Goal: Book appointment/travel/reservation

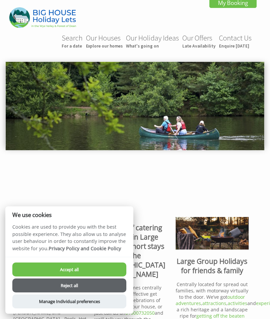
click at [89, 272] on button "Accept all" at bounding box center [69, 270] width 114 height 14
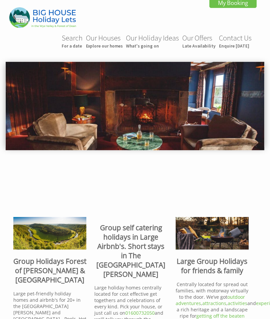
click at [52, 268] on strong "Group Holidays Forest of Dean & Wye Valley" at bounding box center [49, 271] width 73 height 28
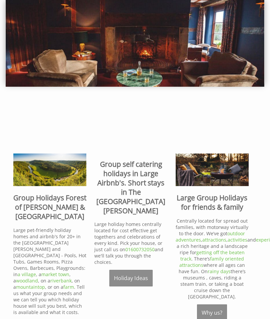
scroll to position [70, 0]
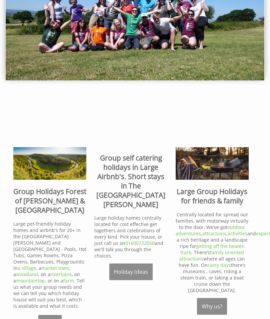
click at [51, 170] on img at bounding box center [49, 163] width 73 height 32
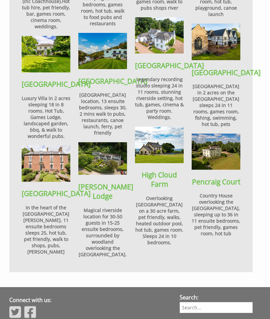
scroll to position [526, 0]
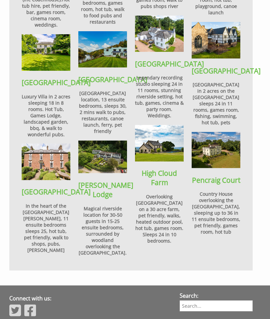
click at [43, 228] on h4 "In the heart of the Forest of Dean, 11 ensuite bedrooms sleeps 25, hot tub, pet…" at bounding box center [46, 228] width 49 height 51
click at [53, 180] on img at bounding box center [46, 162] width 49 height 37
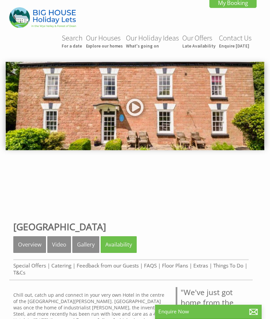
click at [134, 110] on link at bounding box center [135, 109] width 20 height 27
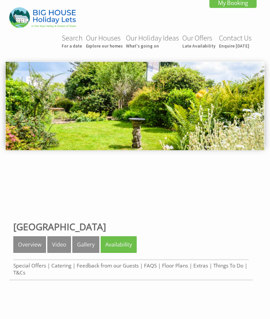
scroll to position [233, 0]
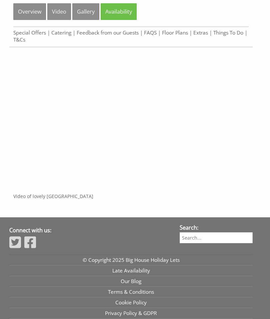
click at [85, 16] on link "Gallery" at bounding box center [85, 11] width 27 height 17
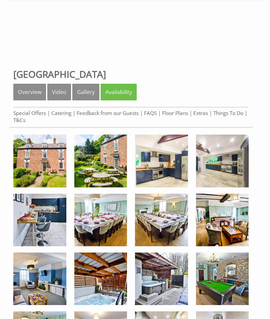
scroll to position [153, 0]
click at [49, 157] on img at bounding box center [39, 161] width 53 height 53
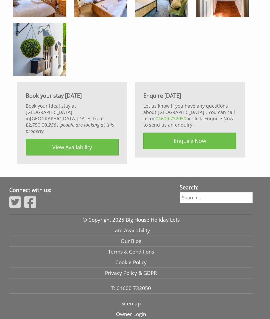
scroll to position [972, 0]
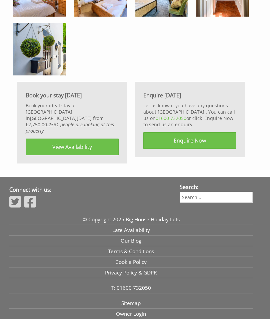
click at [96, 144] on link "View Availability" at bounding box center [72, 147] width 93 height 17
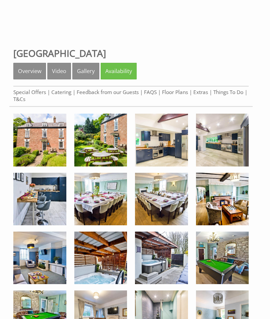
scroll to position [172, 0]
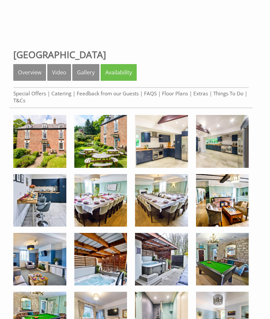
click at [32, 74] on link "Overview" at bounding box center [29, 72] width 33 height 17
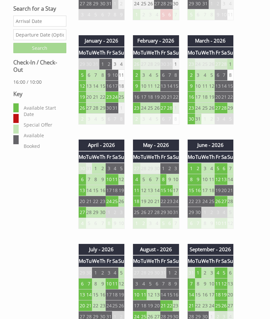
scroll to position [364, 0]
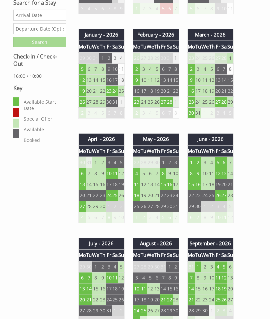
click at [211, 252] on th "Th" at bounding box center [211, 256] width 6 height 12
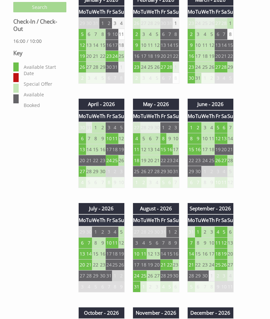
scroll to position [401, 0]
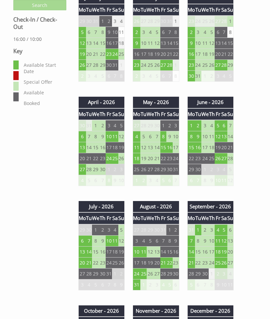
click at [204, 212] on th "September - 2026" at bounding box center [210, 207] width 46 height 11
click at [224, 230] on td "5" at bounding box center [224, 230] width 6 height 11
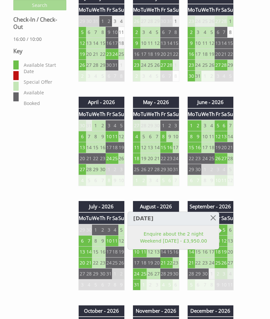
scroll to position [401, 0]
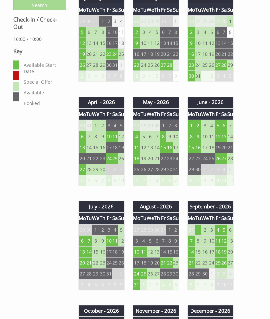
click at [221, 243] on td "11" at bounding box center [217, 241] width 6 height 11
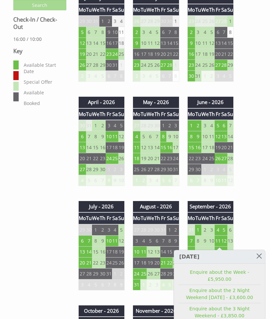
click at [258, 256] on link at bounding box center [259, 257] width 12 height 12
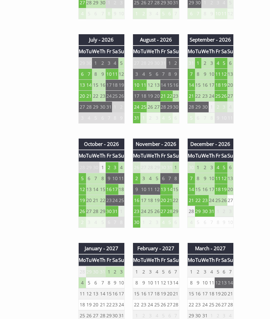
scroll to position [568, 0]
click at [223, 87] on td "19" at bounding box center [224, 85] width 6 height 11
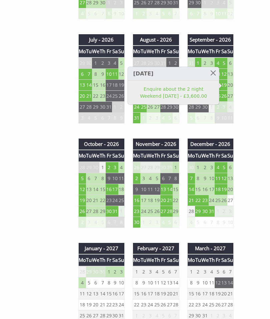
click at [226, 74] on td "12" at bounding box center [224, 74] width 6 height 11
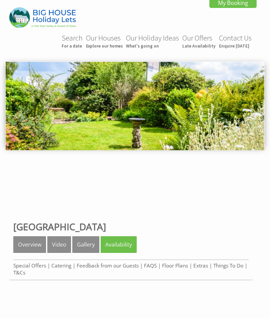
scroll to position [290, 0]
